Goal: Unclear

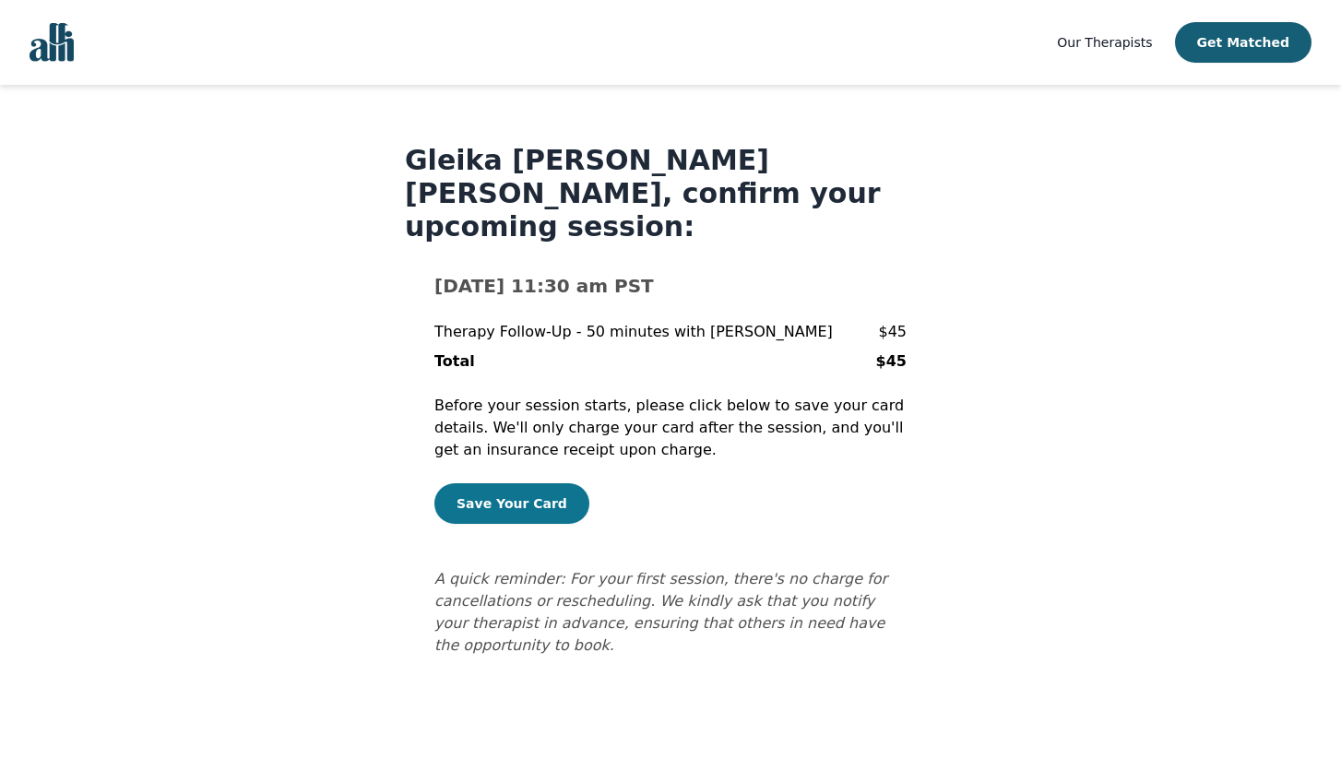
click at [539, 483] on button "Save Your Card" at bounding box center [511, 503] width 155 height 41
click at [522, 483] on button "Save Your Card" at bounding box center [511, 503] width 155 height 41
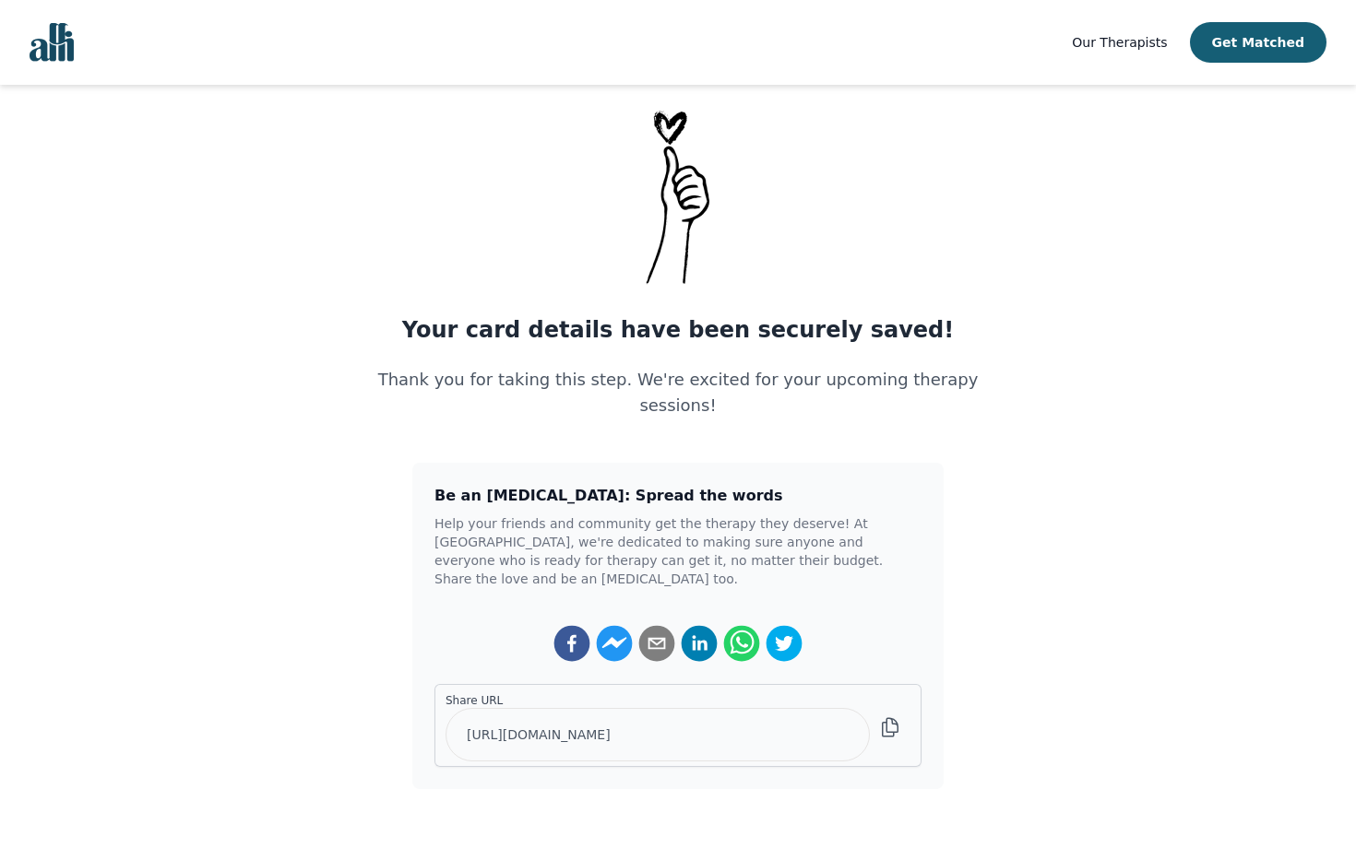
scroll to position [126, 0]
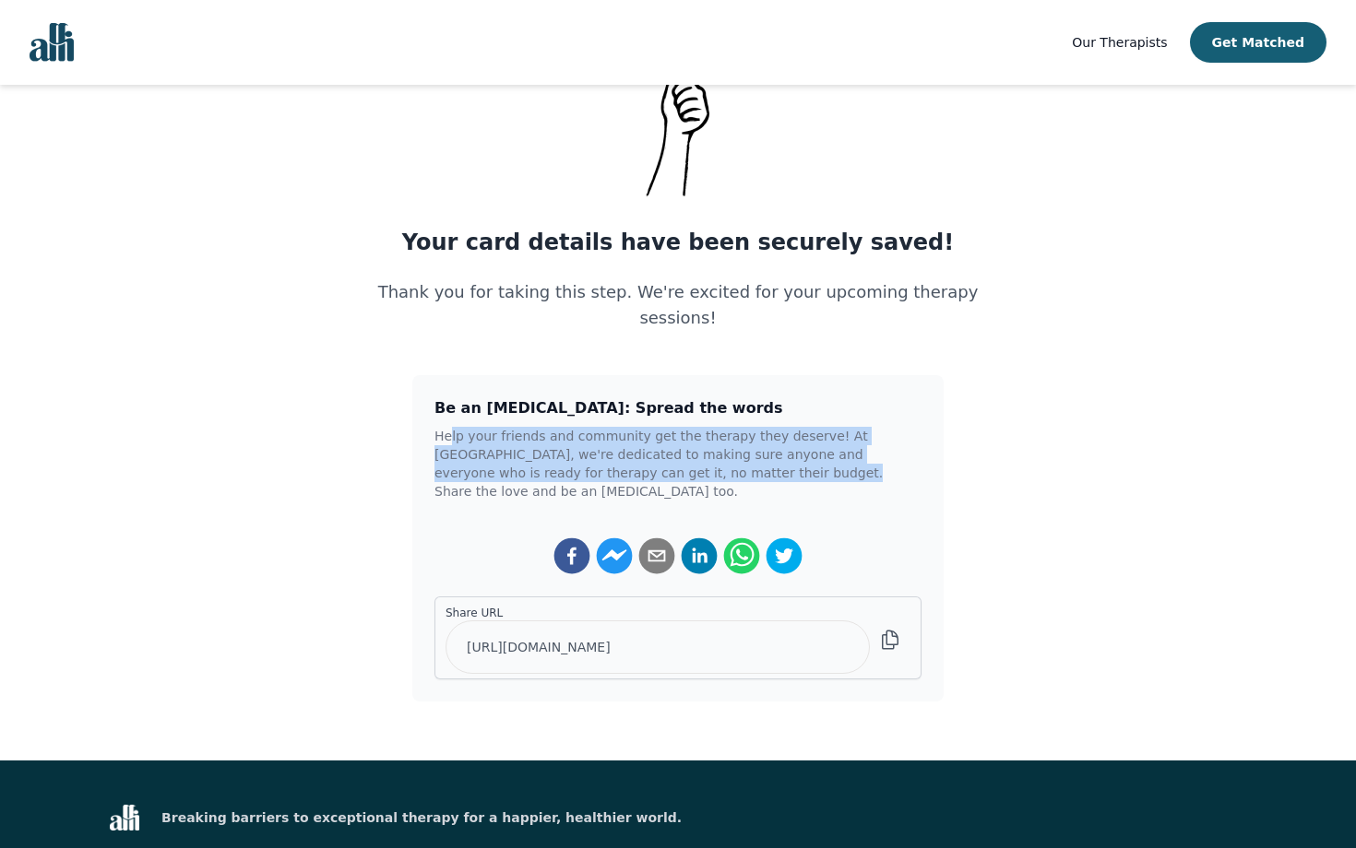
drag, startPoint x: 452, startPoint y: 411, endPoint x: 702, endPoint y: 443, distance: 251.9
click at [672, 444] on p "Help your friends and community get the therapy they deserve! At Alli, we're de…" at bounding box center [677, 464] width 487 height 74
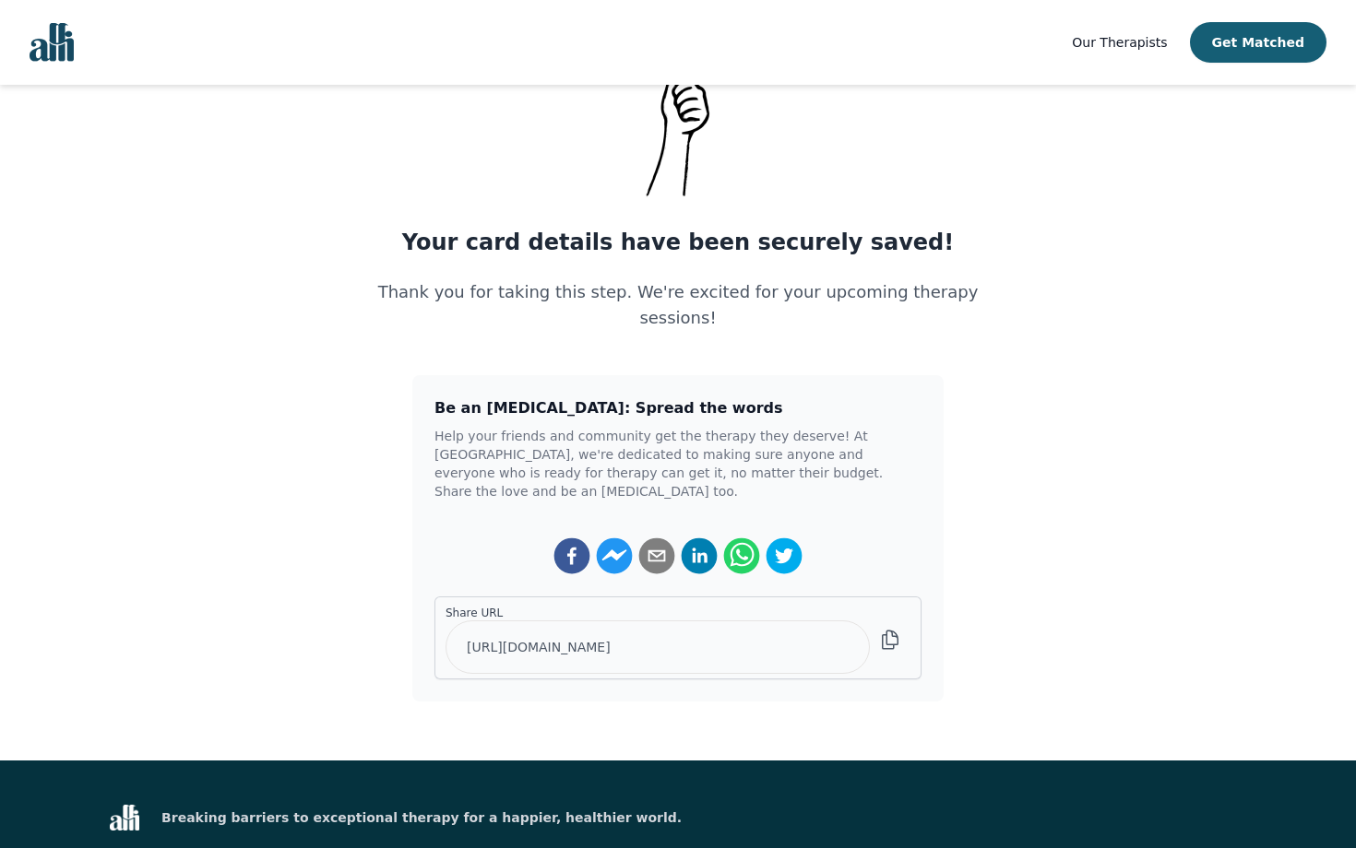
click at [839, 458] on div "Be an Alli: Spread the words Help your friends and community get the therapy th…" at bounding box center [677, 538] width 531 height 326
